Goal: Transaction & Acquisition: Download file/media

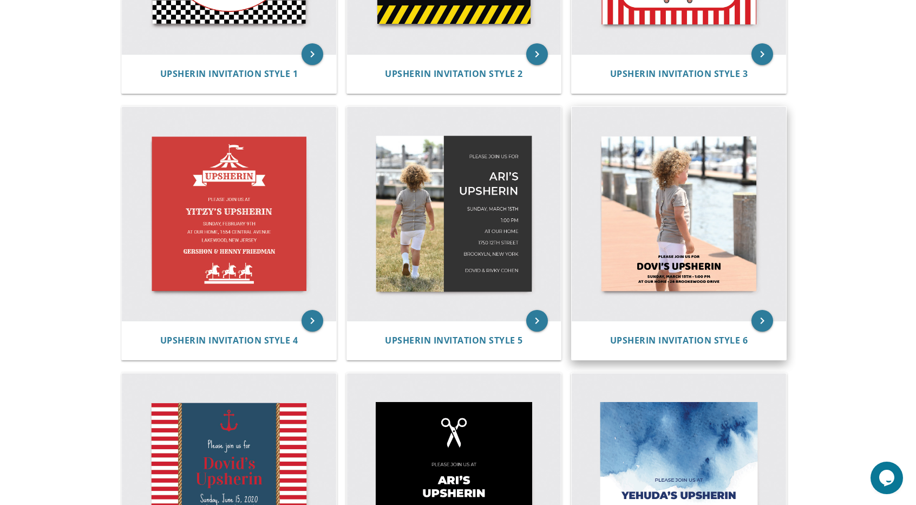
scroll to position [397, 0]
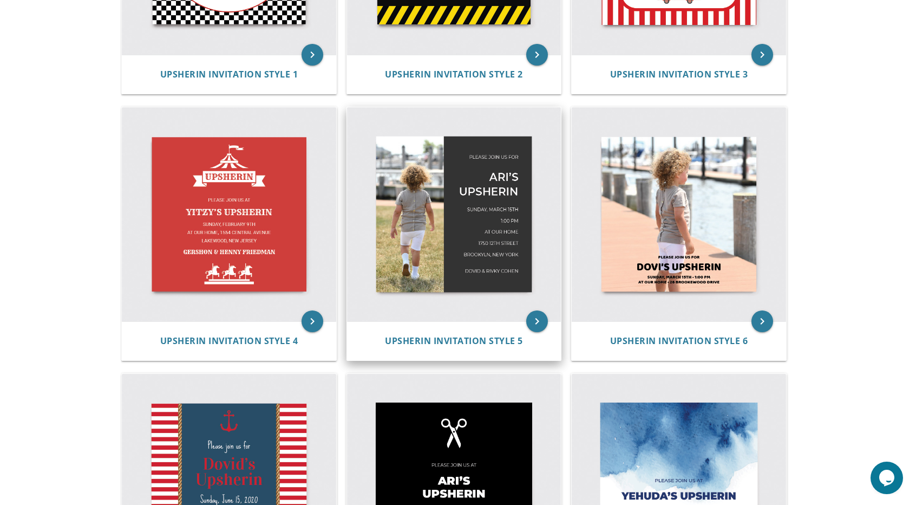
click at [428, 201] on img at bounding box center [454, 214] width 214 height 214
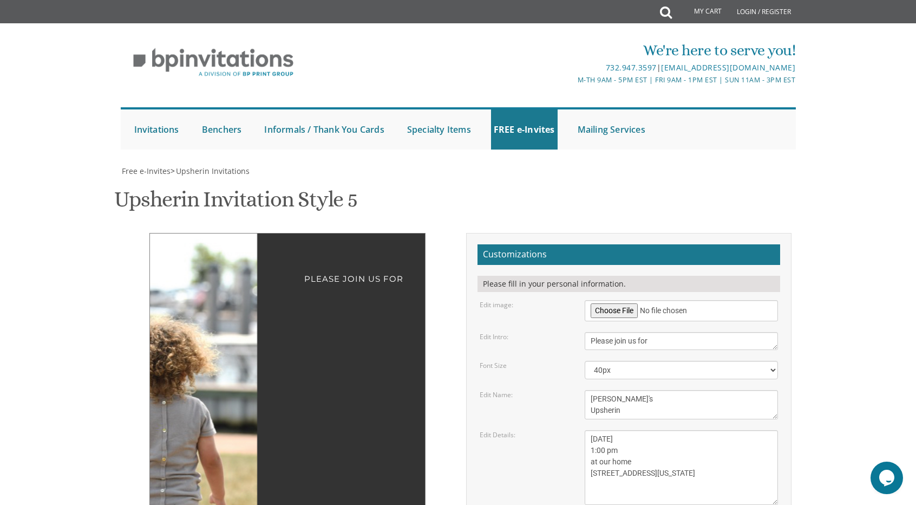
scroll to position [145, 0]
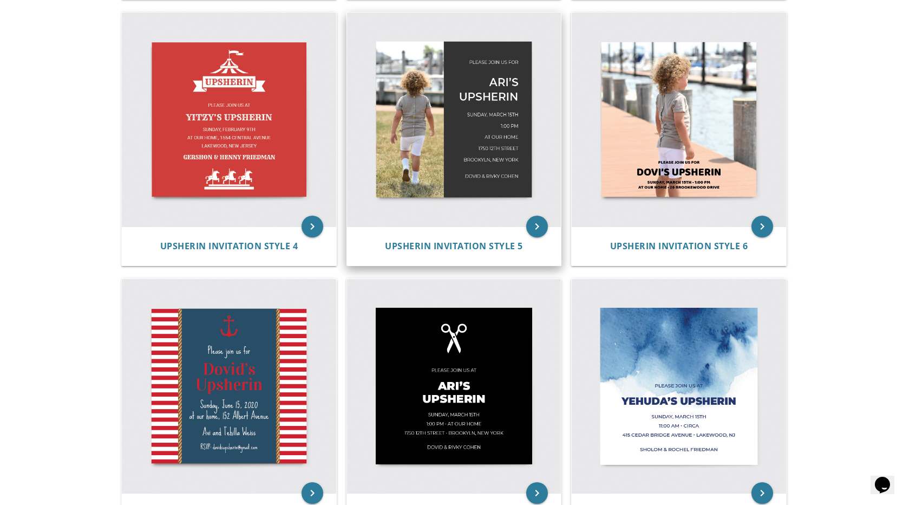
scroll to position [496, 0]
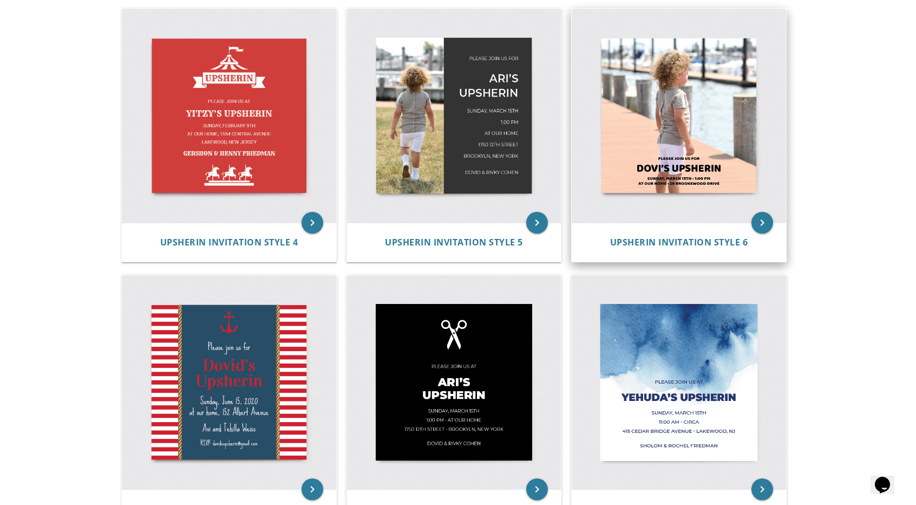
click at [640, 99] on img at bounding box center [679, 116] width 214 height 214
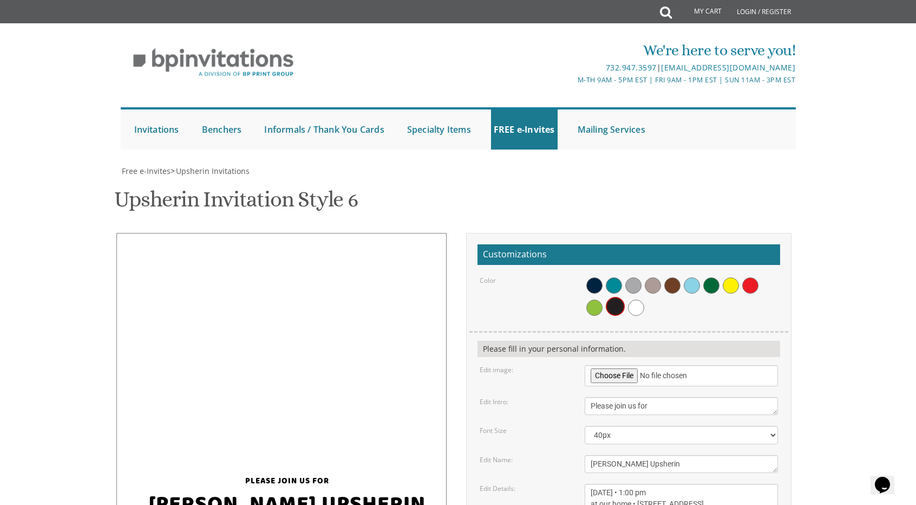
scroll to position [80, 0]
